Goal: Transaction & Acquisition: Obtain resource

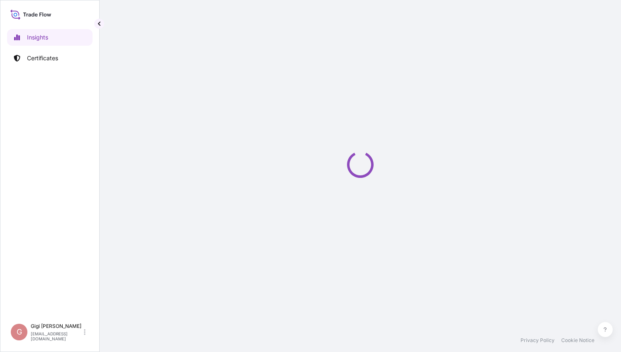
select select "2025"
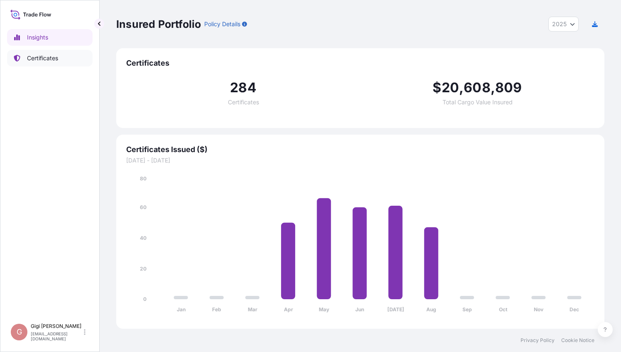
click at [48, 56] on p "Certificates" at bounding box center [42, 58] width 31 height 8
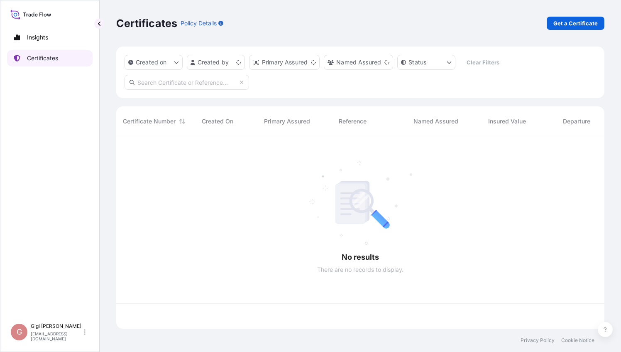
scroll to position [191, 482]
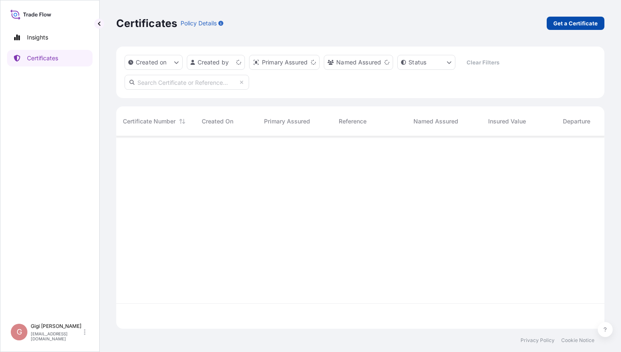
click at [581, 22] on p "Get a Certificate" at bounding box center [576, 23] width 44 height 8
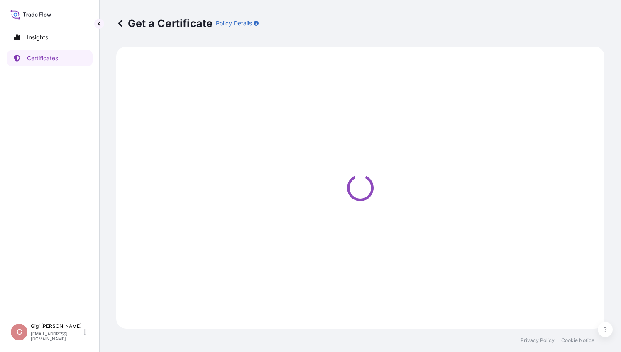
select select "Barge"
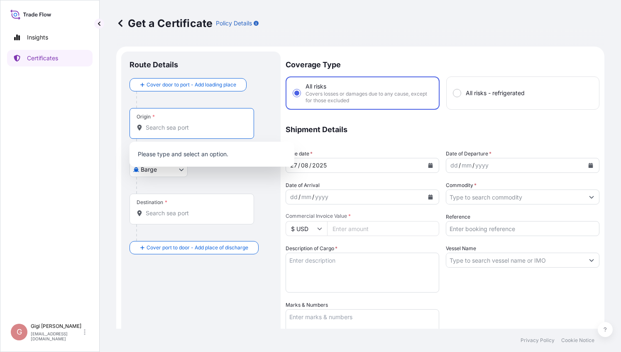
click at [169, 129] on input "Origin *" at bounding box center [195, 127] width 98 height 8
type input "s"
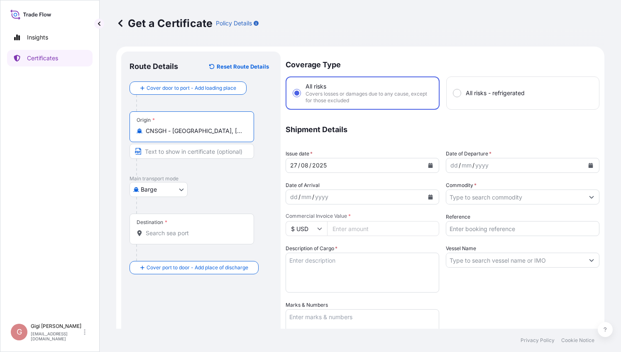
type input "CNSGH - [GEOGRAPHIC_DATA], [GEOGRAPHIC_DATA]"
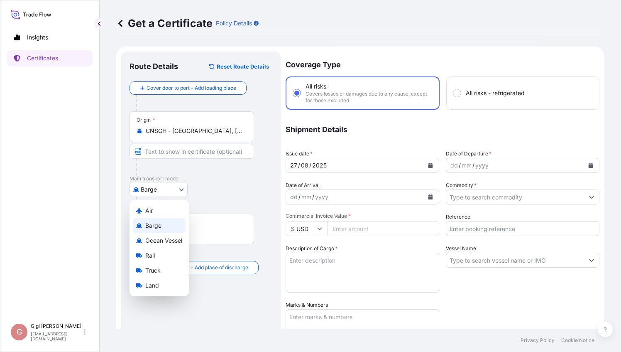
click at [182, 191] on body "Insights Certificates G [PERSON_NAME] [PERSON_NAME][EMAIL_ADDRESS][DOMAIN_NAME]…" at bounding box center [310, 176] width 621 height 352
click at [176, 241] on span "Ocean Vessel" at bounding box center [163, 240] width 37 height 8
select select "Ocean Vessel"
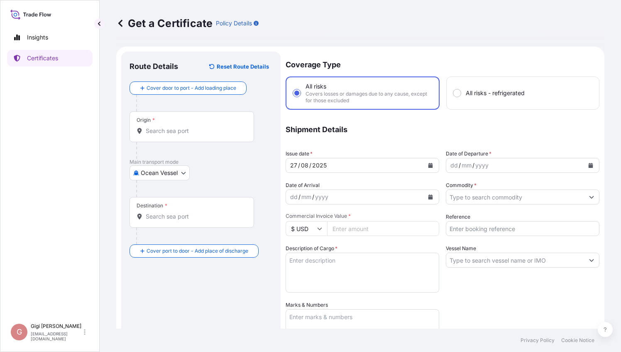
click at [179, 221] on div "Destination *" at bounding box center [192, 212] width 125 height 31
click at [179, 221] on input "Destination *" at bounding box center [195, 216] width 98 height 8
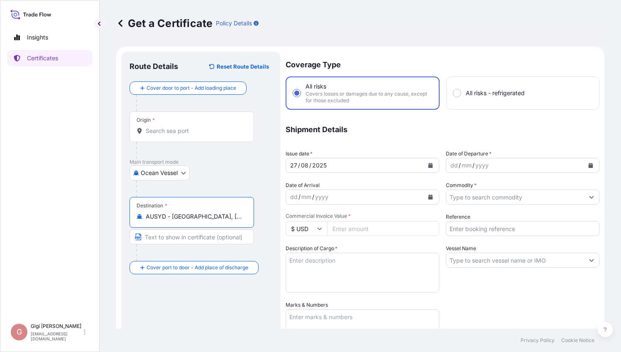
type input "AUSYD - [GEOGRAPHIC_DATA], [GEOGRAPHIC_DATA]"
click at [164, 306] on div "Route Details Reset Route Details Cover door to port - Add loading place Place …" at bounding box center [201, 278] width 143 height 437
click at [429, 165] on icon "Calendar" at bounding box center [431, 165] width 5 height 5
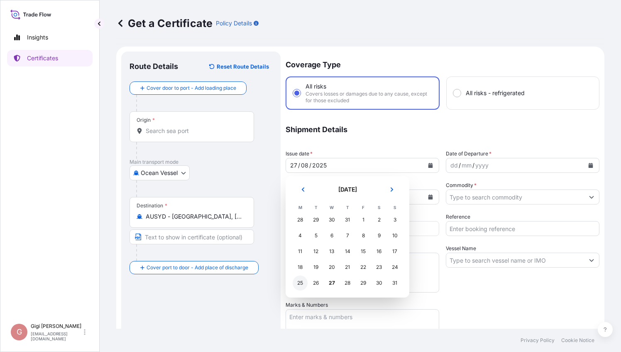
click at [300, 284] on div "25" at bounding box center [300, 282] width 15 height 15
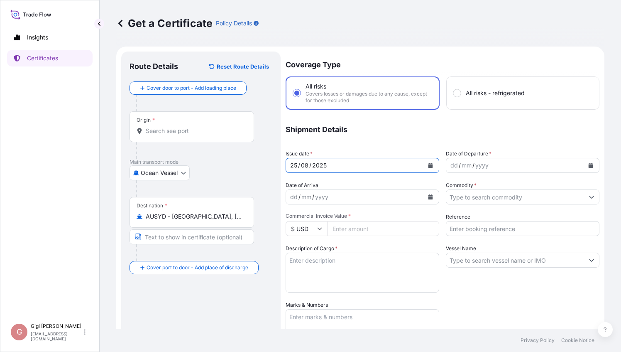
click at [479, 167] on div "yyyy" at bounding box center [482, 165] width 15 height 10
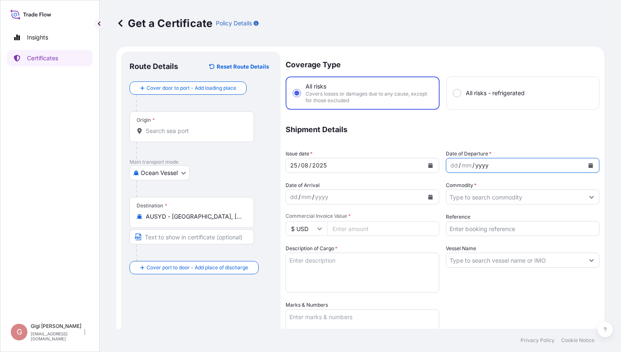
click at [589, 163] on icon "Calendar" at bounding box center [591, 165] width 5 height 5
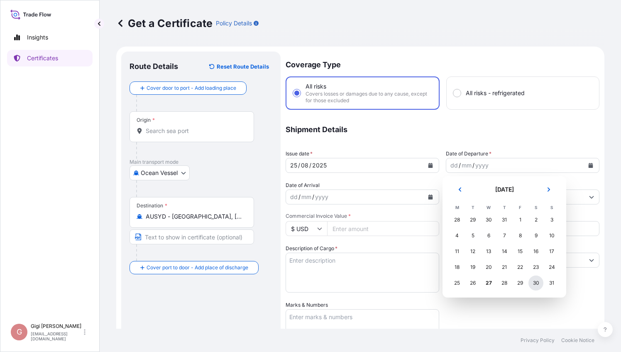
click at [538, 283] on div "30" at bounding box center [536, 282] width 15 height 15
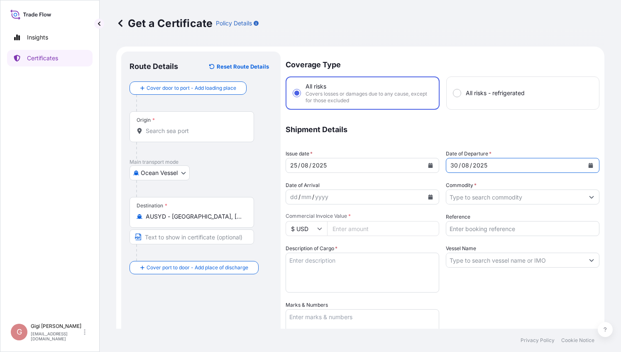
click at [471, 196] on input "Commodity *" at bounding box center [515, 196] width 138 height 15
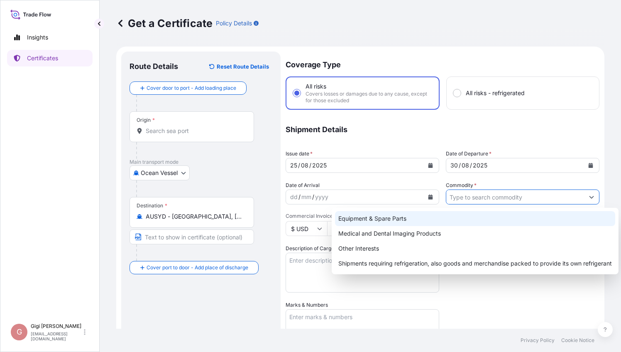
paste input "DRX REVOLUTION MOBILE X-RAY SYSTEM"
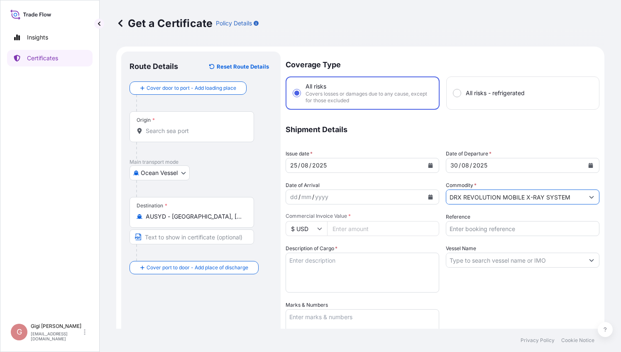
type input "DRX REVOLUTION MOBILE X-RAY SYSTEM"
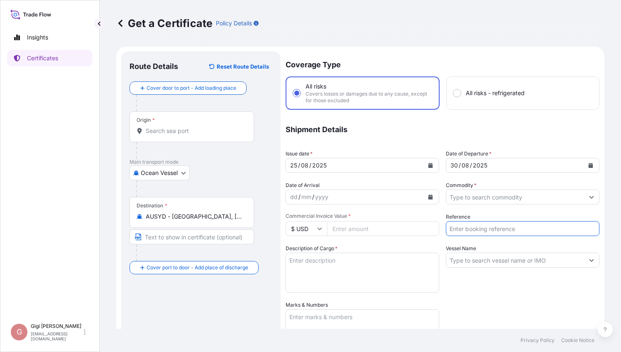
click at [464, 228] on input "Reference" at bounding box center [523, 228] width 154 height 15
paste input "9010720413"
type input "9010720413"
click at [351, 228] on input "Commercial Invoice Value *" at bounding box center [383, 228] width 112 height 15
paste input "34658.91"
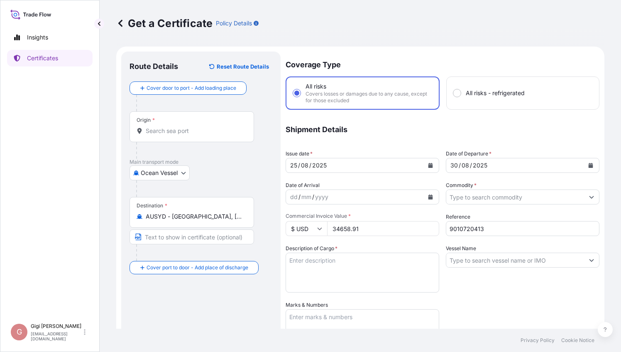
type input "34658.91"
click at [310, 266] on textarea "Description of Cargo *" at bounding box center [363, 272] width 154 height 40
type textarea "O"
click at [475, 200] on input "Commodity *" at bounding box center [515, 196] width 138 height 15
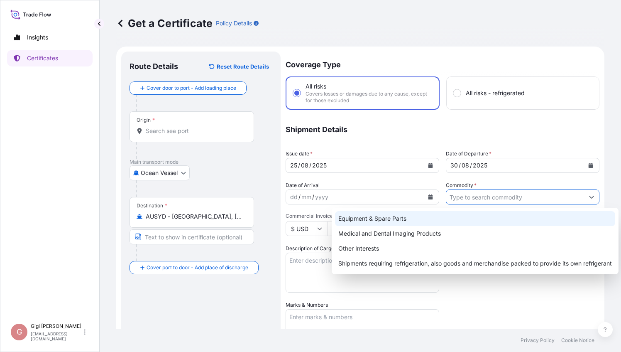
click at [409, 216] on div "Equipment & Spare Parts" at bounding box center [475, 218] width 280 height 15
type input "Equipment & Spare Parts"
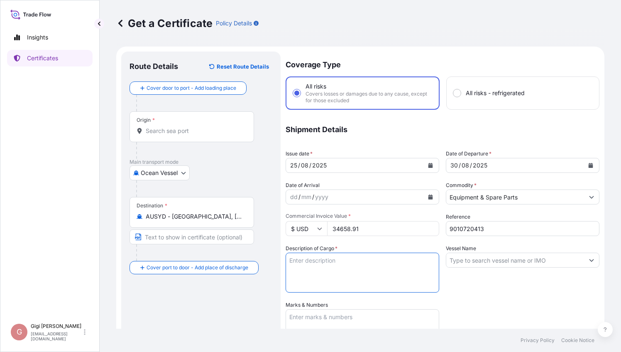
click at [325, 276] on textarea "Description of Cargo *" at bounding box center [363, 272] width 154 height 40
paste textarea "DRX REVOLUTION MOBILE X-RAY SYSTEM SERIAL NUM 30209"
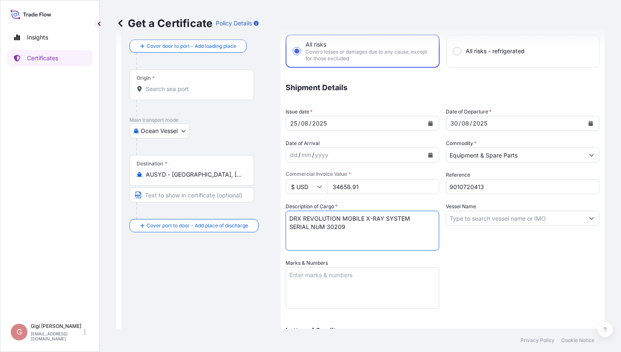
scroll to position [83, 0]
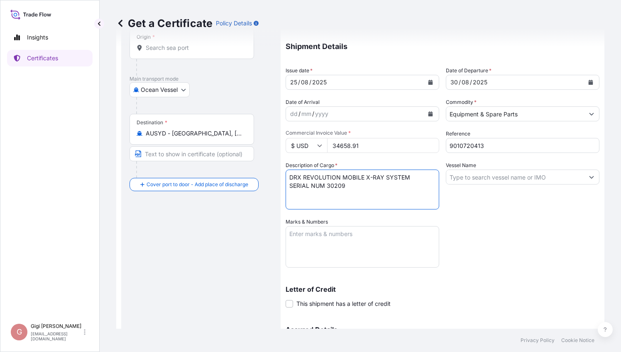
type textarea "DRX REVOLUTION MOBILE X-RAY SYSTEM SERIAL NUM 30209"
click at [312, 236] on textarea "Marks & Numbers" at bounding box center [363, 247] width 154 height 42
paste textarea "ORDER 52789127 PO NUM 12682"
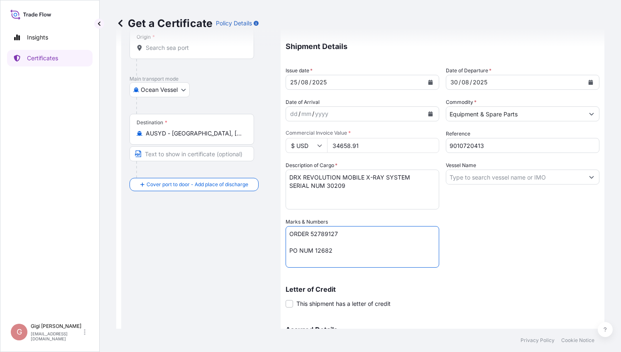
type textarea "ORDER 52789127 PO NUM 12682"
click at [495, 257] on div "Coverage Type All risks Covers losses or damages due to any cause, except for t…" at bounding box center [443, 183] width 314 height 431
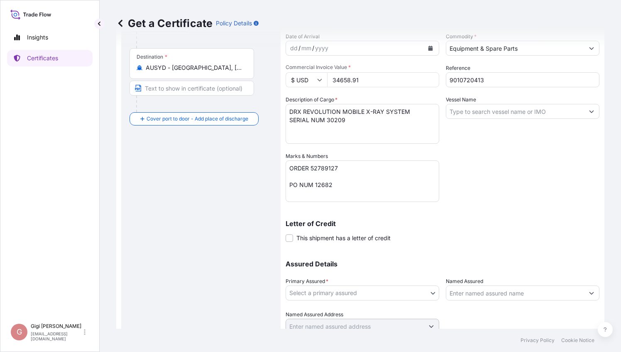
scroll to position [181, 0]
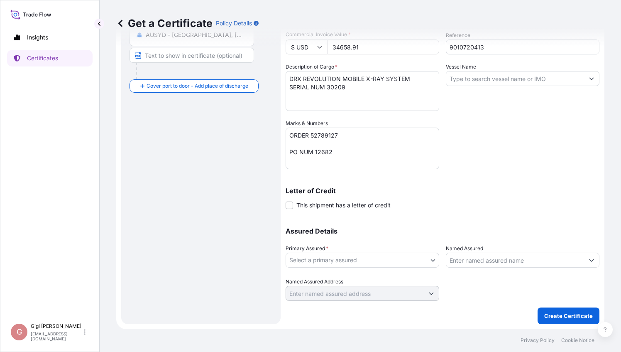
click at [392, 261] on body "Insights Certificates G [PERSON_NAME] [PERSON_NAME][EMAIL_ADDRESS][DOMAIN_NAME]…" at bounding box center [310, 176] width 621 height 352
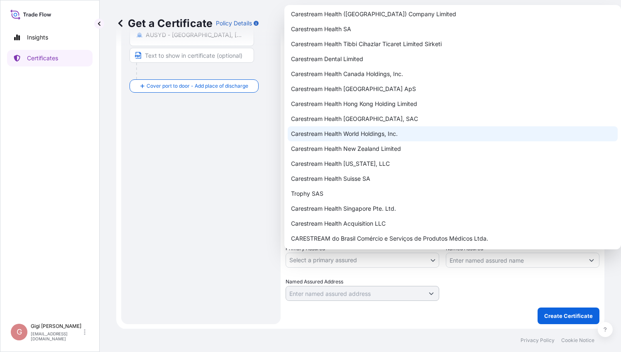
scroll to position [748, 0]
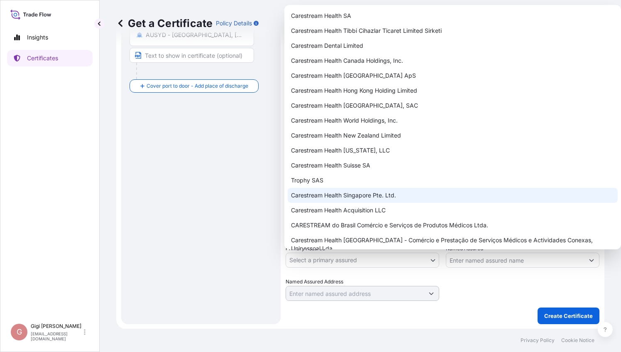
click at [410, 192] on div "Carestream Health Singapore Pte. Ltd." at bounding box center [453, 195] width 330 height 15
select select "32106"
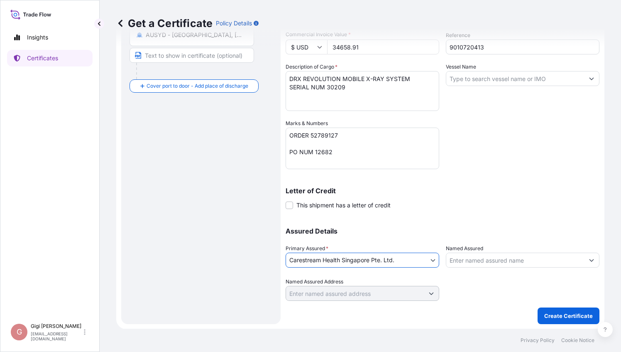
click at [478, 260] on input "Named Assured" at bounding box center [515, 259] width 138 height 15
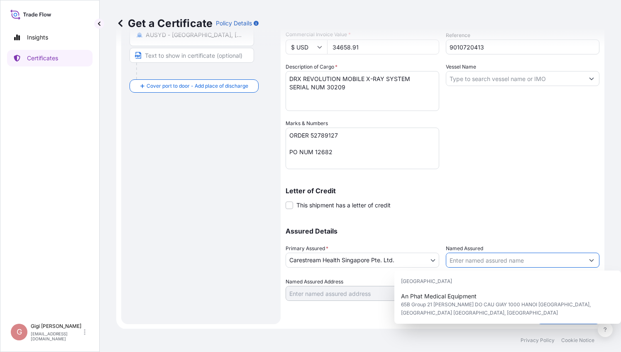
paste input "QUANTUM HEALTHCARE AUSTRALIA PTY LTD"
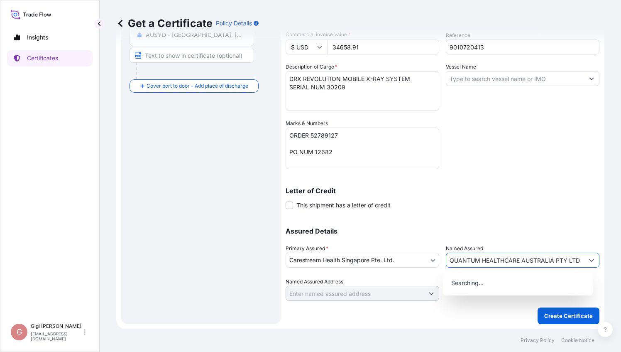
type input "QUANTUM HEALTHCARE AUSTRALIA PTY LTD"
click at [551, 208] on div "Letter of Credit This shipment has a letter of credit Letter of credit * Letter…" at bounding box center [443, 198] width 314 height 22
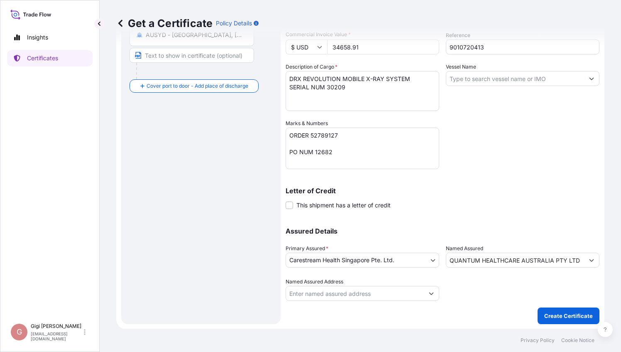
click at [510, 166] on div "Coverage Type All risks Covers losses or damages due to any cause, except for t…" at bounding box center [443, 85] width 314 height 431
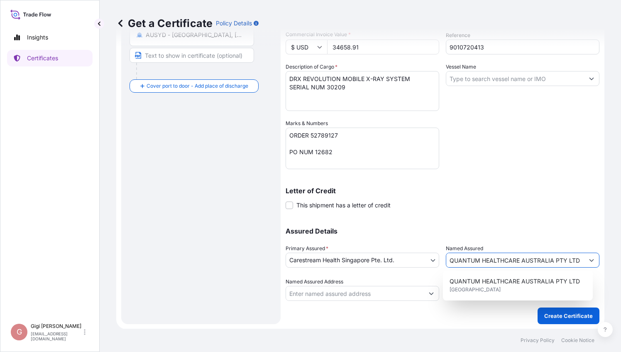
click at [589, 259] on icon "Show suggestions" at bounding box center [591, 259] width 5 height 5
click at [560, 159] on div "Coverage Type All risks Covers losses or damages due to any cause, except for t…" at bounding box center [443, 85] width 314 height 431
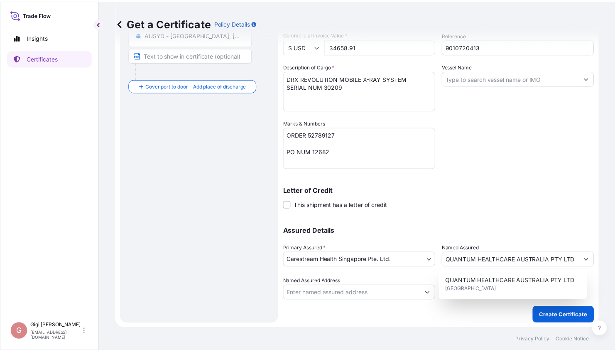
scroll to position [0, 0]
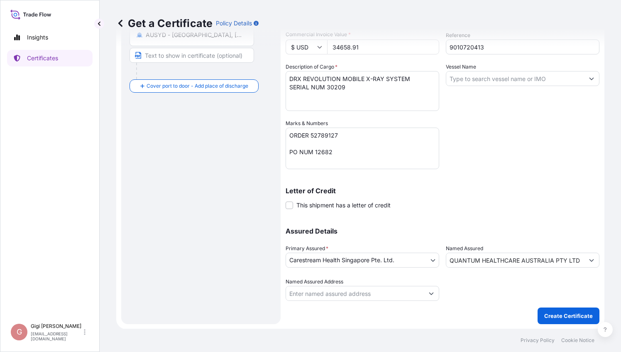
click at [352, 294] on input "Named Assured Address" at bounding box center [355, 293] width 138 height 15
paste input "[STREET_ADDRESS]"
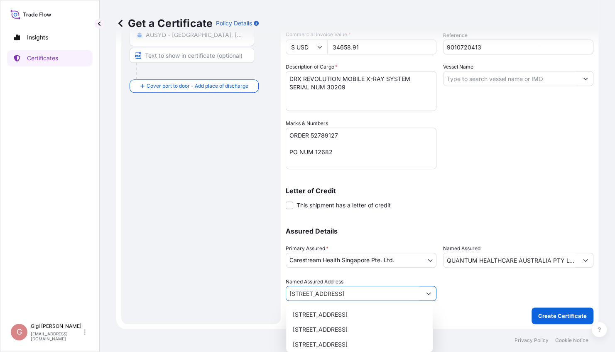
type input "[STREET_ADDRESS]"
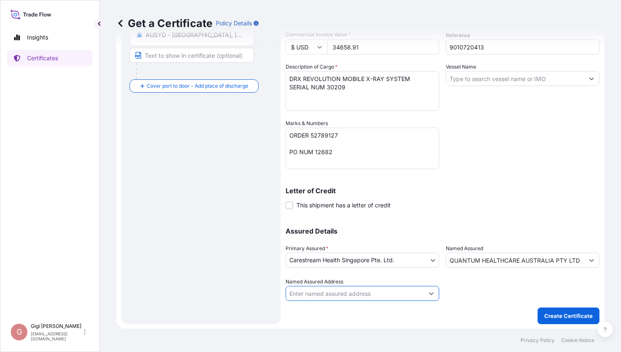
click at [333, 294] on input "Named Assured Address" at bounding box center [355, 293] width 138 height 15
paste input "[STREET_ADDRESS]"
type input "[STREET_ADDRESS]"
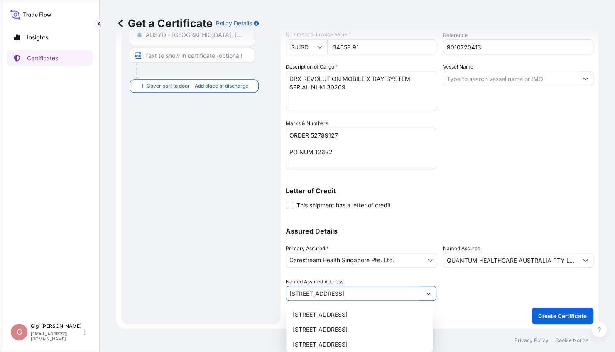
drag, startPoint x: 328, startPoint y: 296, endPoint x: 260, endPoint y: 292, distance: 68.2
click at [261, 292] on form "Route Details Reset Route Details Cover door to port - Add loading place Place …" at bounding box center [357, 97] width 482 height 464
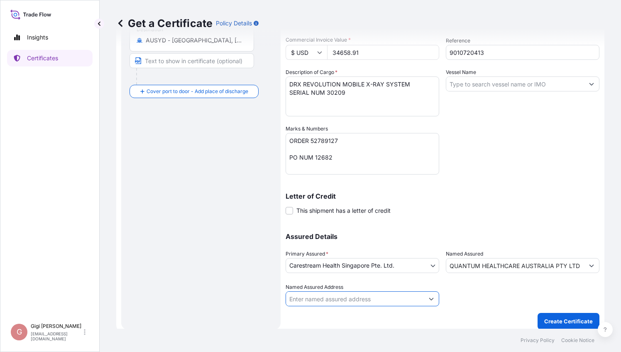
scroll to position [181, 0]
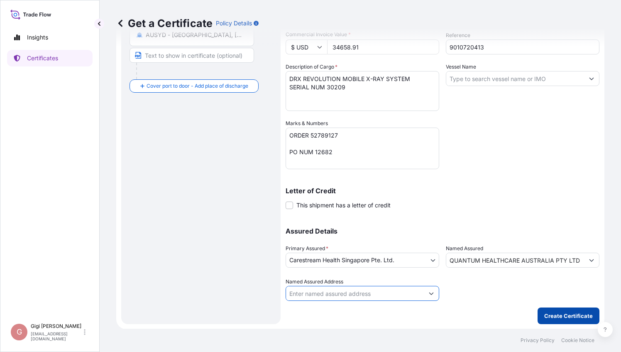
click at [558, 318] on p "Create Certificate" at bounding box center [568, 315] width 49 height 8
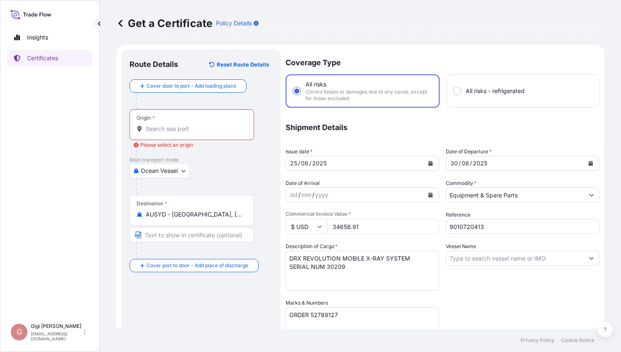
scroll to position [0, 0]
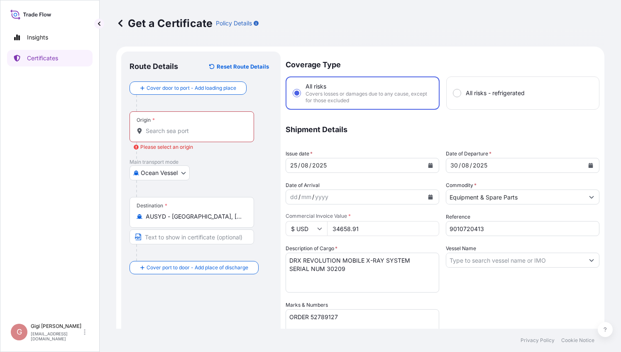
click at [187, 131] on input "Origin * Please select an origin" at bounding box center [195, 131] width 98 height 8
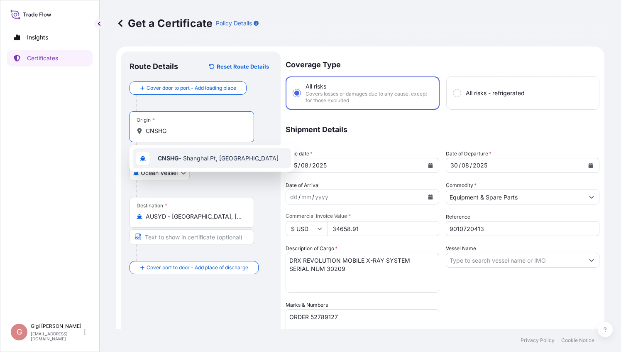
click at [237, 160] on span "CNSHG - [GEOGRAPHIC_DATA] Pt, [GEOGRAPHIC_DATA]" at bounding box center [218, 158] width 121 height 8
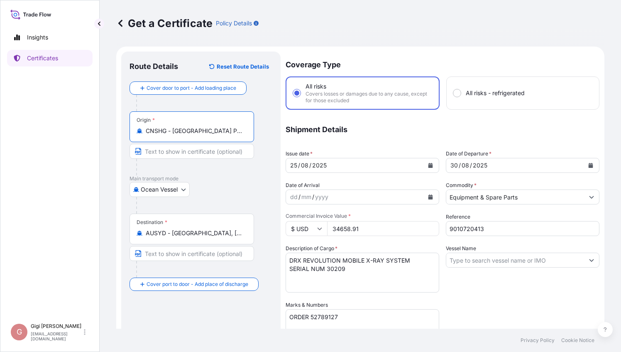
type input "CNSHG - [GEOGRAPHIC_DATA] Pt, [GEOGRAPHIC_DATA]"
click at [247, 185] on div "Ocean Vessel Air Barge Ocean Vessel Rail Truck Land" at bounding box center [201, 189] width 143 height 15
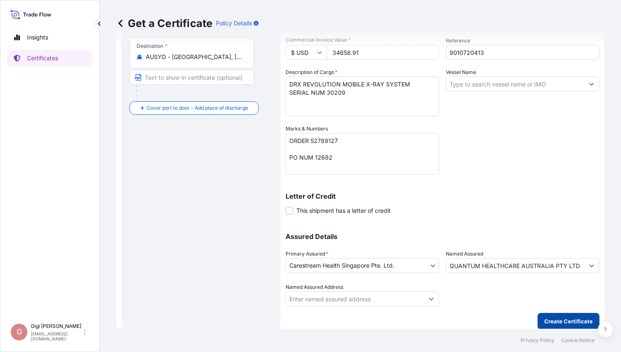
scroll to position [181, 0]
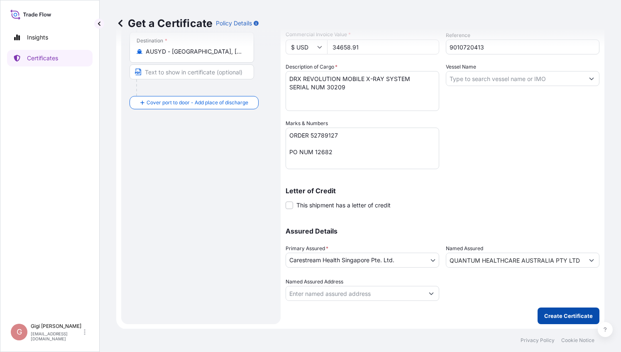
click at [558, 312] on p "Create Certificate" at bounding box center [568, 315] width 49 height 8
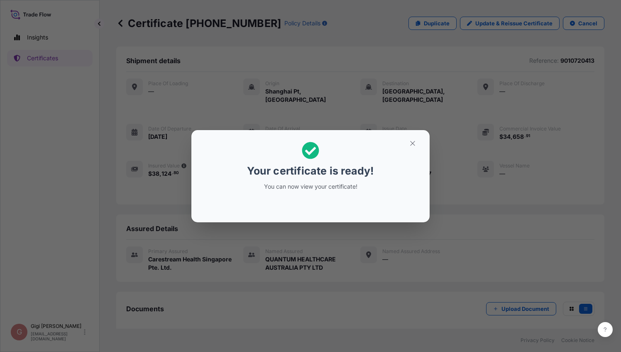
click at [397, 301] on div "Your certificate is ready! You can now view your certificate!" at bounding box center [310, 176] width 621 height 352
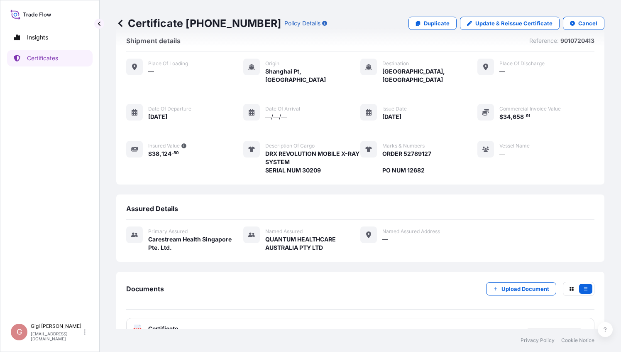
scroll to position [31, 0]
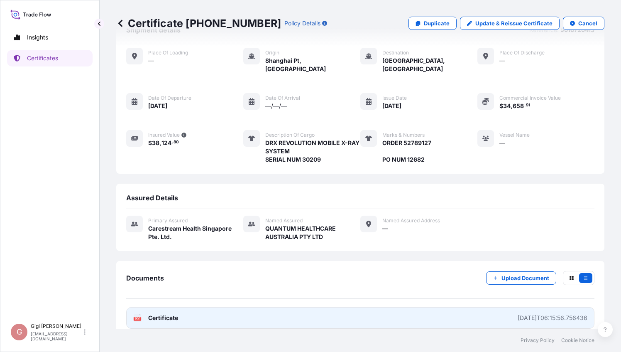
click at [169, 314] on span "Certificate" at bounding box center [163, 318] width 30 height 8
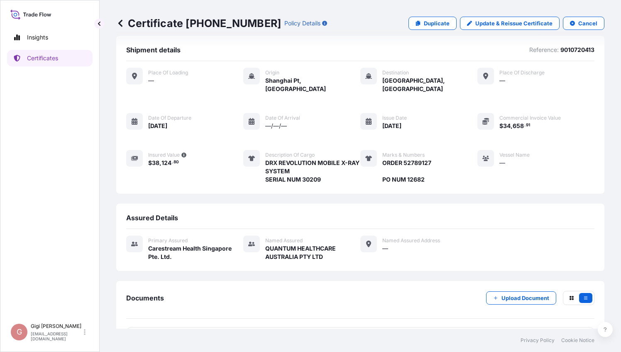
scroll to position [0, 0]
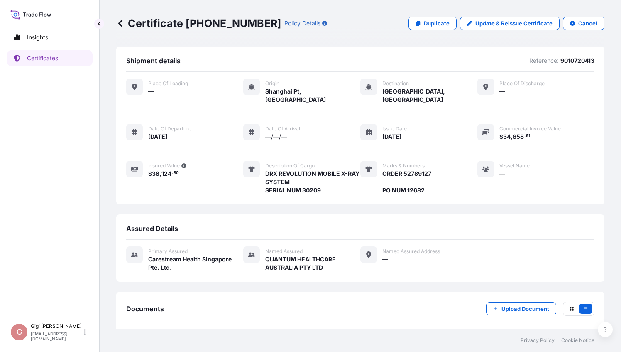
click at [513, 162] on span "Vessel Name" at bounding box center [515, 165] width 30 height 7
click at [500, 169] on div "—" at bounding box center [515, 173] width 30 height 9
click at [511, 24] on p "Update & Reissue Certificate" at bounding box center [514, 23] width 77 height 8
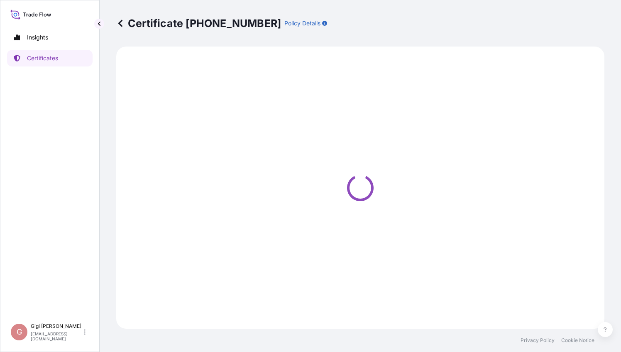
select select "Ocean Vessel"
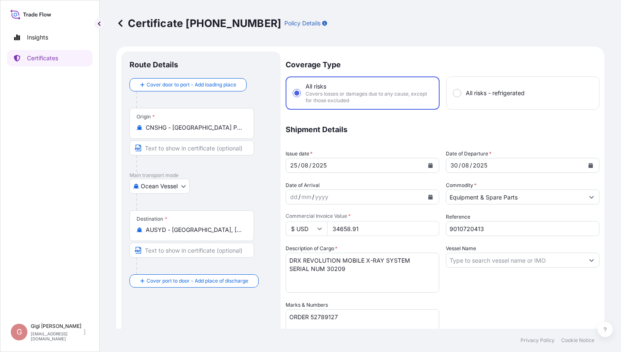
click at [486, 260] on input "Vessel Name" at bounding box center [515, 259] width 138 height 15
select select "32106"
paste input "OOCL [GEOGRAPHIC_DATA]"
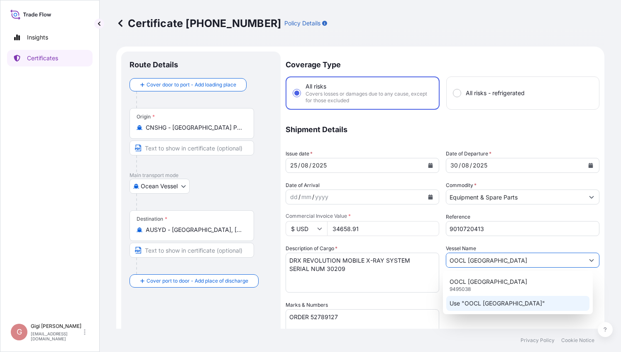
click at [478, 301] on p "Use "OOCL [GEOGRAPHIC_DATA]"" at bounding box center [498, 303] width 96 height 8
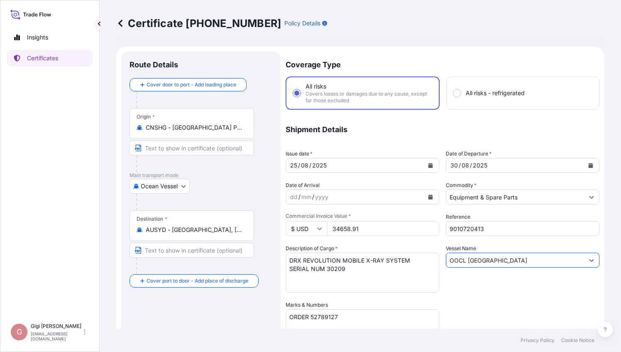
type input "OOCL [GEOGRAPHIC_DATA]"
click at [478, 301] on div "Coverage Type All risks Covers losses or damages due to any cause, except for t…" at bounding box center [443, 266] width 314 height 431
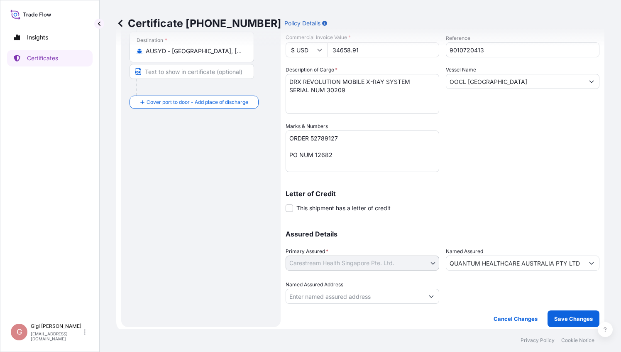
scroll to position [181, 0]
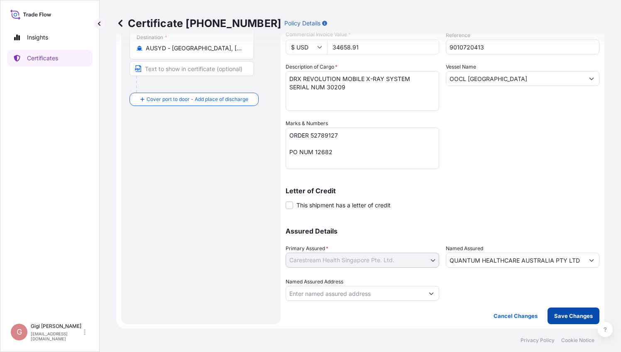
click at [564, 317] on p "Save Changes" at bounding box center [573, 315] width 39 height 8
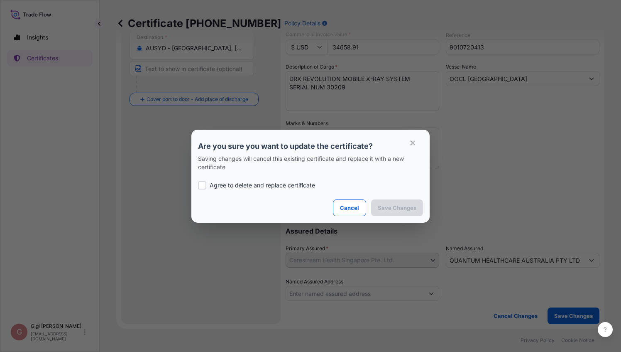
click at [215, 185] on p "Agree to delete and replace certificate" at bounding box center [262, 185] width 105 height 8
checkbox input "true"
click at [401, 208] on p "Save Changes" at bounding box center [397, 207] width 39 height 8
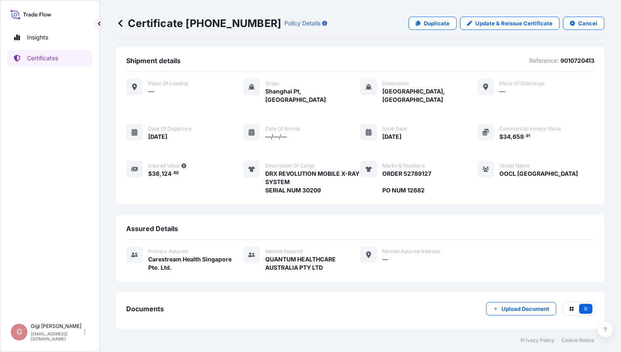
click at [522, 255] on div "Primary assured Carestream Health Singapore Pte. Ltd. Named Assured QUANTUM HEA…" at bounding box center [360, 258] width 468 height 25
drag, startPoint x: 245, startPoint y: 22, endPoint x: 193, endPoint y: 22, distance: 52.3
click at [193, 22] on div "Certificate [PHONE_NUMBER] Policy Details" at bounding box center [221, 23] width 211 height 13
drag, startPoint x: 193, startPoint y: 22, endPoint x: 139, endPoint y: 18, distance: 54.2
click at [139, 18] on p "Certificate [PHONE_NUMBER]" at bounding box center [198, 23] width 165 height 13
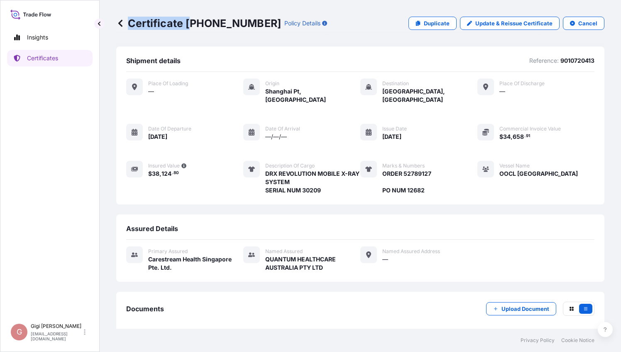
click at [129, 23] on p "Certificate [PHONE_NUMBER]" at bounding box center [198, 23] width 165 height 13
drag, startPoint x: 128, startPoint y: 23, endPoint x: 244, endPoint y: 26, distance: 115.5
click at [244, 26] on p "Certificate [PHONE_NUMBER]" at bounding box center [198, 23] width 165 height 13
copy p "Certificate [PHONE_NUMBER]"
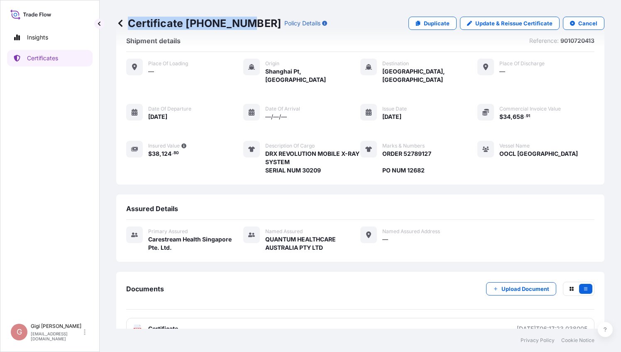
scroll to position [31, 0]
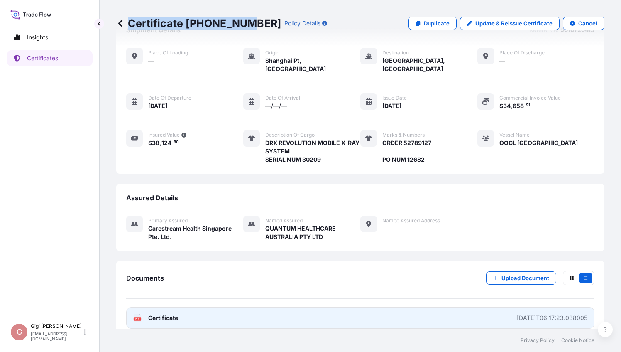
click at [179, 307] on link "PDF Certificate [DATE]T06:17:23.038005" at bounding box center [360, 318] width 468 height 22
